Goal: Find specific page/section

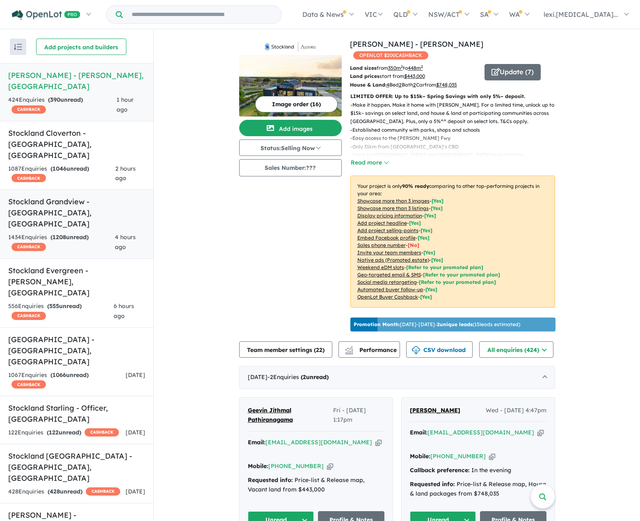
click at [96, 196] on h5 "Stockland Grandview - Truganina , VIC" at bounding box center [76, 212] width 137 height 33
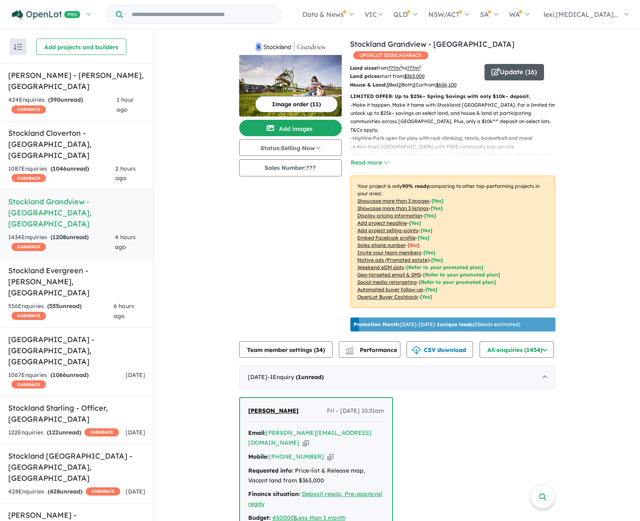
click at [535, 66] on button "Update ( 16 )" at bounding box center [515, 72] width 60 height 16
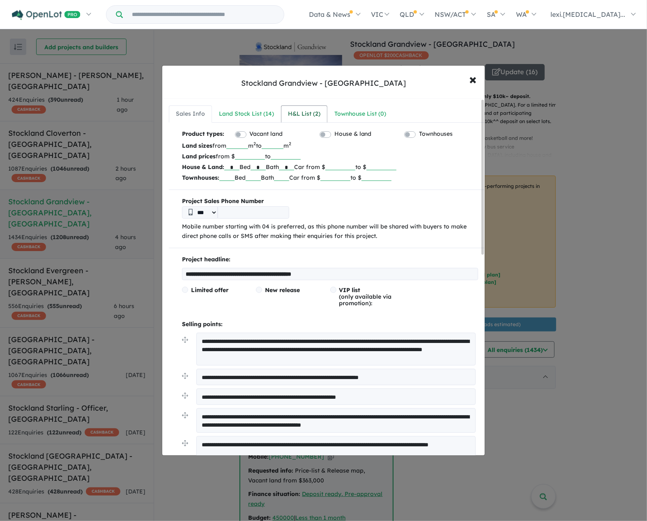
click at [292, 113] on div "H&L List ( 2 )" at bounding box center [304, 114] width 32 height 10
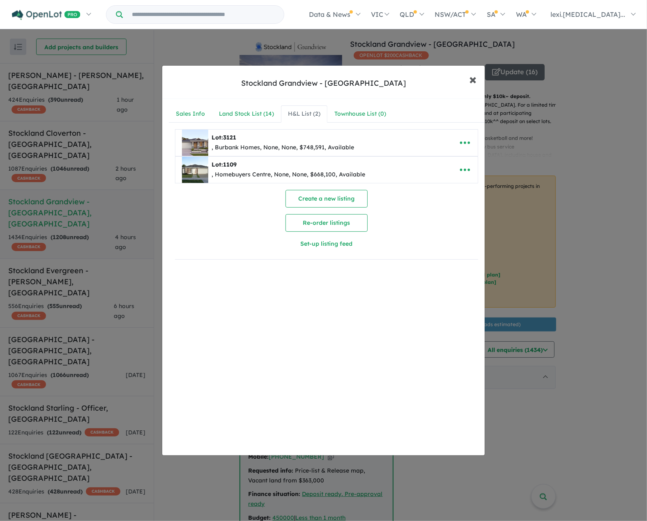
click at [470, 76] on span "×" at bounding box center [472, 79] width 7 height 18
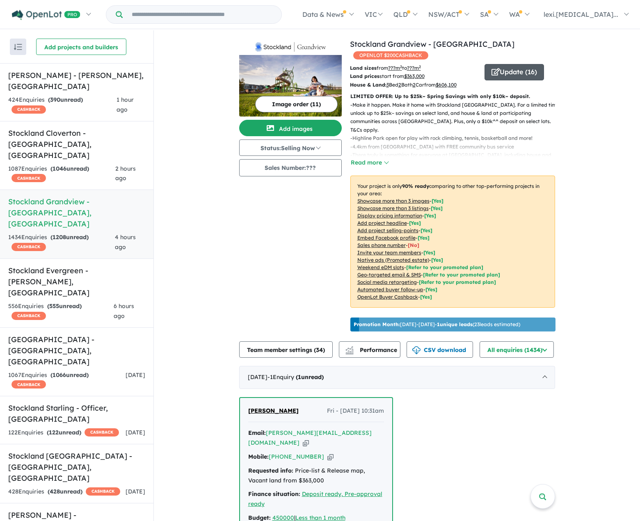
click at [514, 64] on button "Update ( 16 )" at bounding box center [515, 72] width 60 height 16
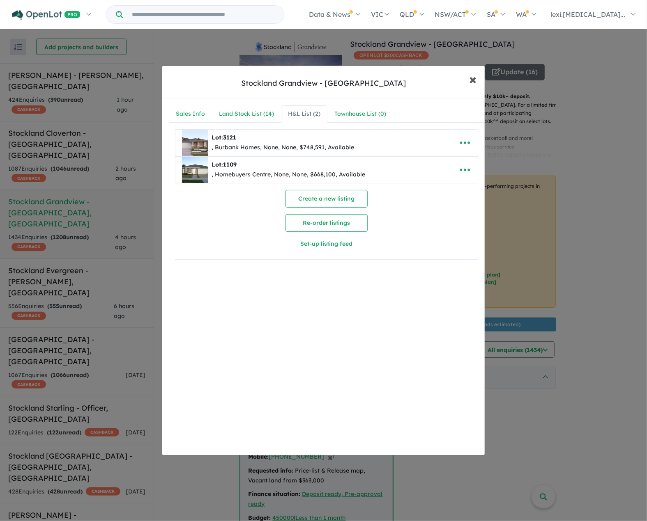
click at [472, 81] on span "×" at bounding box center [472, 79] width 7 height 18
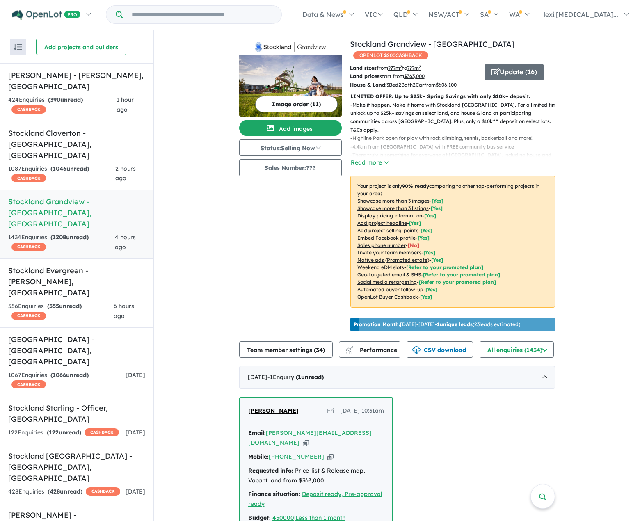
click at [273, 262] on div "Image order ( 11 ) Add images Status: Selling Now In Planning Coming Soon Selli…" at bounding box center [294, 187] width 111 height 296
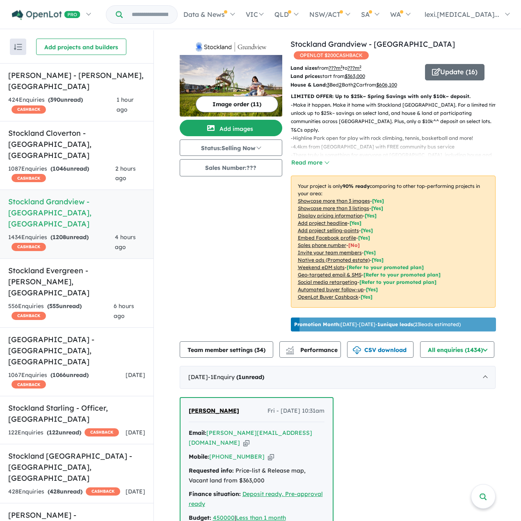
click at [249, 263] on div "Image order ( 11 ) Add images Status: Selling Now In Planning Coming Soon Selli…" at bounding box center [235, 187] width 111 height 296
click at [244, 231] on div "Image order ( 11 ) Add images Status: Selling Now In Planning Coming Soon Selli…" at bounding box center [235, 187] width 111 height 296
click at [232, 250] on div "Image order ( 11 ) Add images Status: Selling Now In Planning Coming Soon Selli…" at bounding box center [235, 187] width 111 height 296
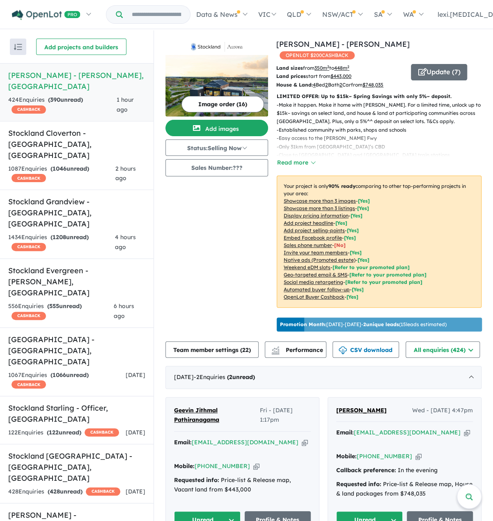
click at [212, 270] on div "Image order ( 16 ) Add images Status: Selling Now In Planning Coming Soon Selli…" at bounding box center [220, 187] width 111 height 296
